Goal: Task Accomplishment & Management: Use online tool/utility

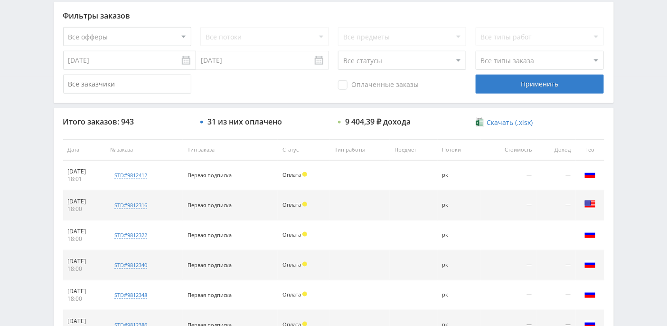
scroll to position [284, 0]
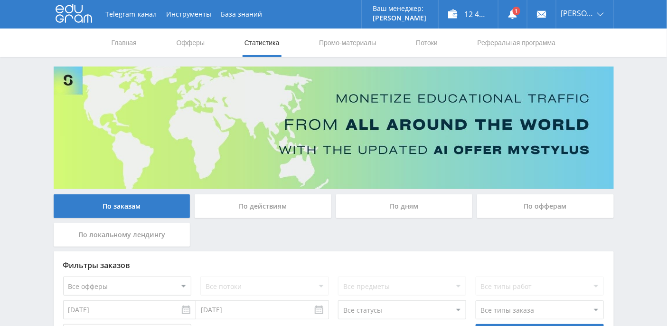
click at [260, 209] on div "По действиям" at bounding box center [263, 206] width 137 height 24
click at [0, 0] on input "По действиям" at bounding box center [0, 0] width 0 height 0
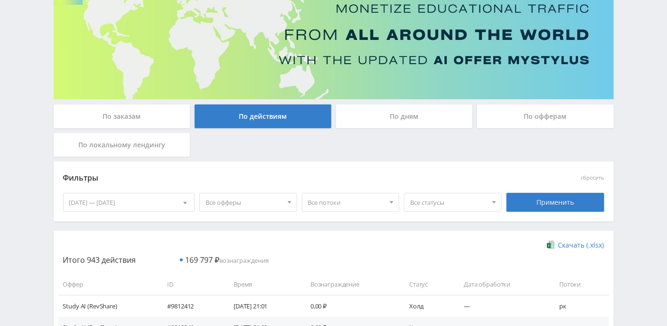
scroll to position [63, 0]
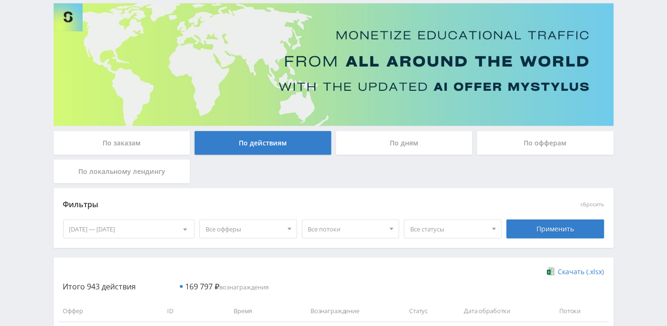
click at [407, 144] on div "По дням" at bounding box center [404, 143] width 137 height 24
click at [0, 0] on input "По дням" at bounding box center [0, 0] width 0 height 0
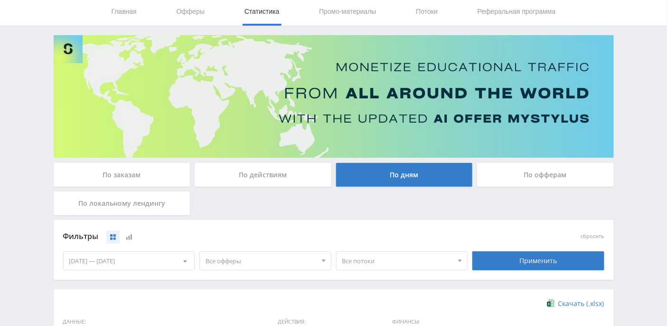
scroll to position [0, 0]
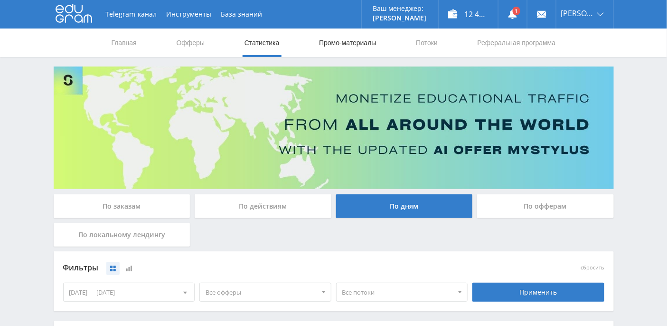
click at [352, 45] on link "Промо-материалы" at bounding box center [347, 42] width 59 height 28
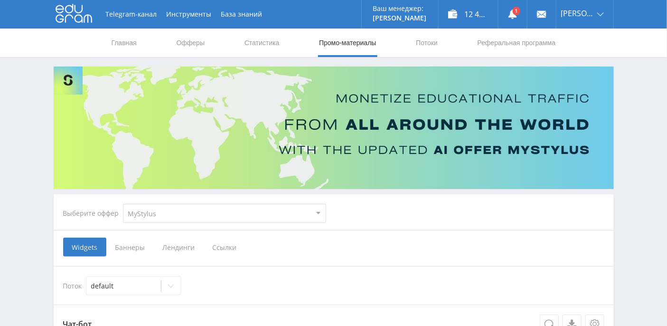
click at [216, 214] on select "MyStylus MyStylus - Revshare Кэмп Studybay Автор24 Studybay [GEOGRAPHIC_DATA] S…" at bounding box center [224, 213] width 203 height 19
select select "376"
click at [123, 204] on select "MyStylus MyStylus - Revshare Кэмп Studybay Автор24 Studybay [GEOGRAPHIC_DATA] S…" at bounding box center [224, 213] width 203 height 19
select select "376"
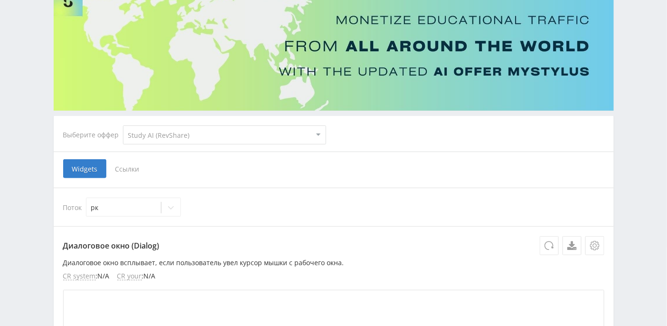
scroll to position [126, 0]
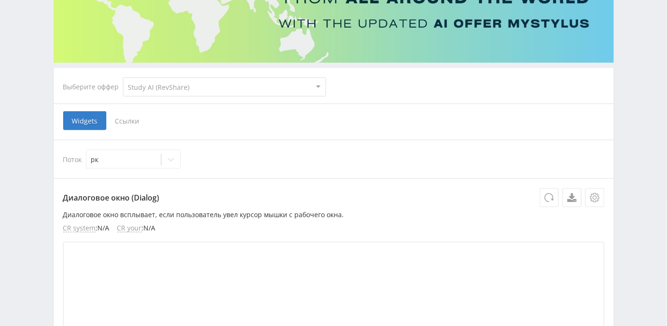
click at [123, 124] on span "Ссылки" at bounding box center [127, 120] width 42 height 19
click at [0, 0] on input "Ссылки" at bounding box center [0, 0] width 0 height 0
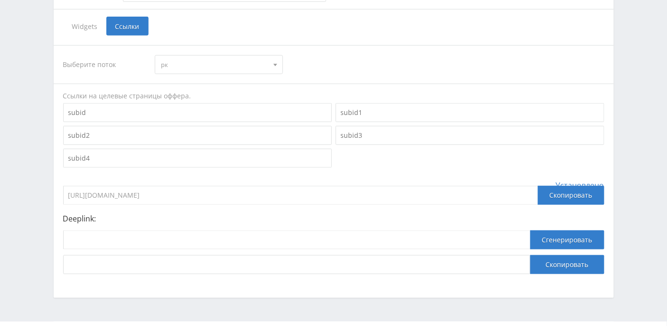
scroll to position [244, 0]
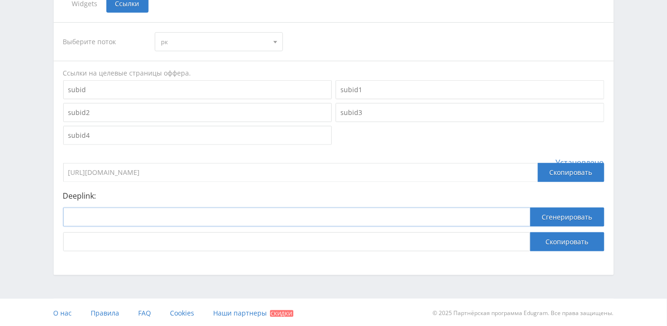
click at [104, 213] on input at bounding box center [296, 217] width 467 height 19
paste input "[URL]"
type input "[URL]"
click at [577, 217] on button "Сгенерировать" at bounding box center [568, 217] width 74 height 19
drag, startPoint x: 436, startPoint y: 241, endPoint x: 67, endPoint y: 245, distance: 368.6
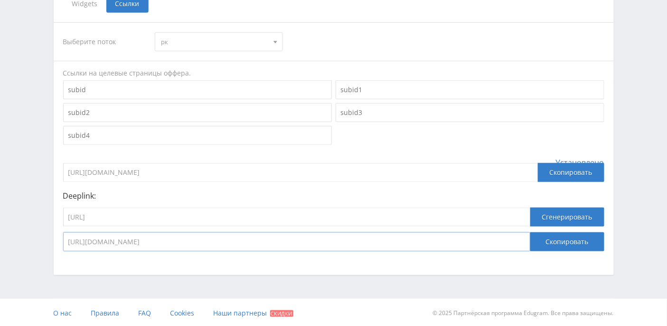
click at [67, 245] on input "[URL][DOMAIN_NAME]" at bounding box center [296, 241] width 467 height 19
